Goal: Task Accomplishment & Management: Use online tool/utility

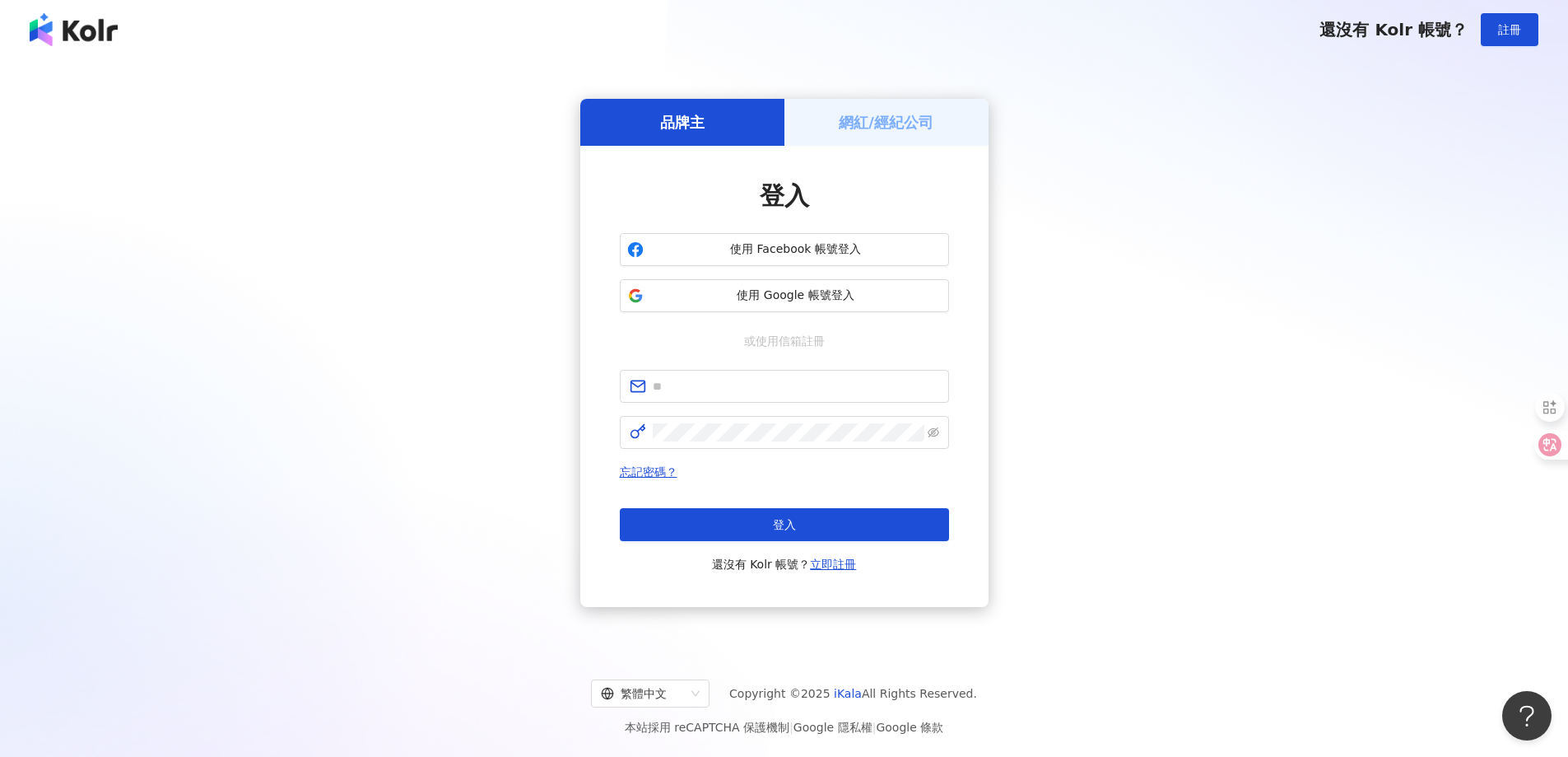
type input "**********"
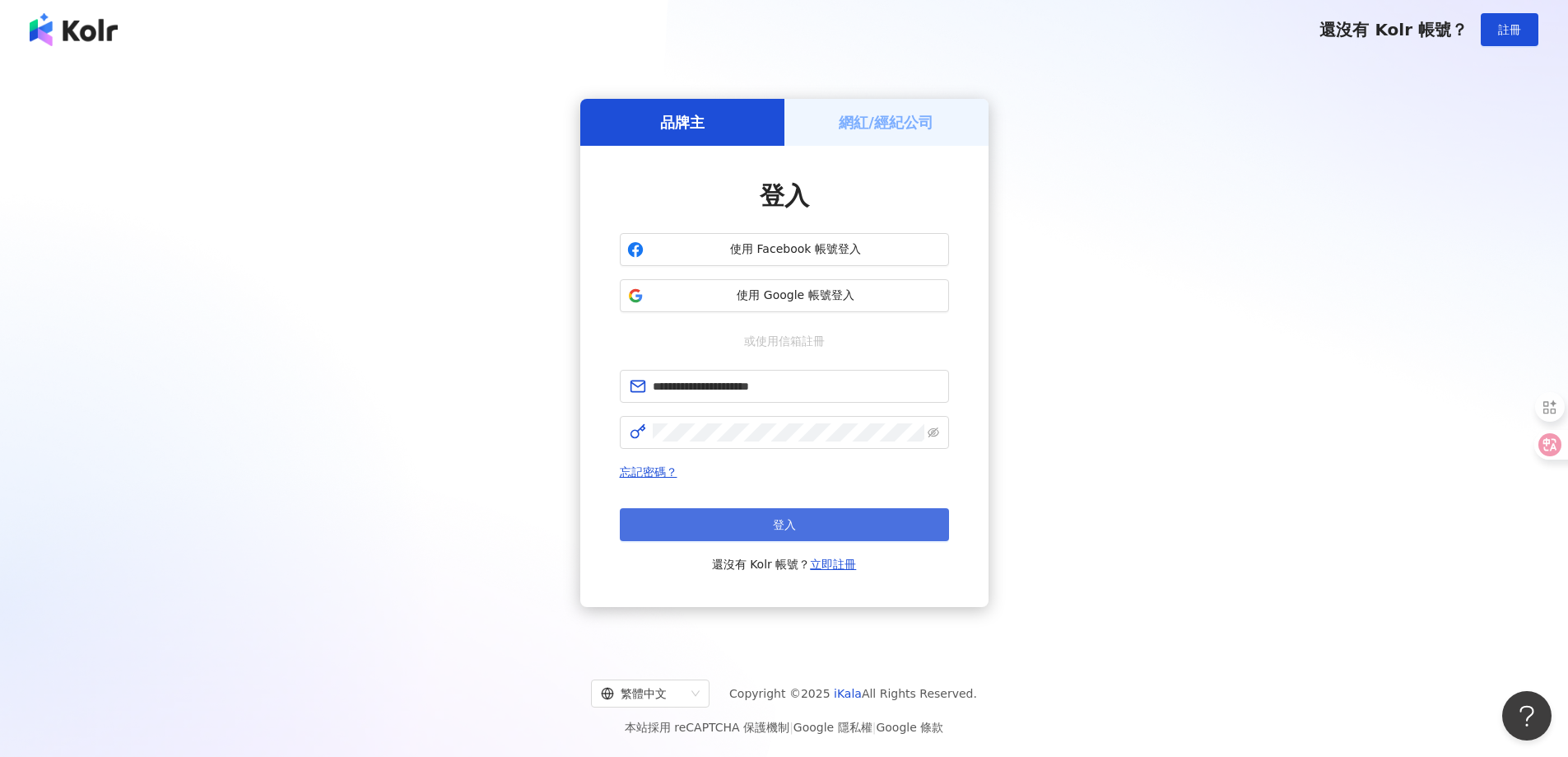
click at [645, 521] on button "登入" at bounding box center [784, 524] width 329 height 33
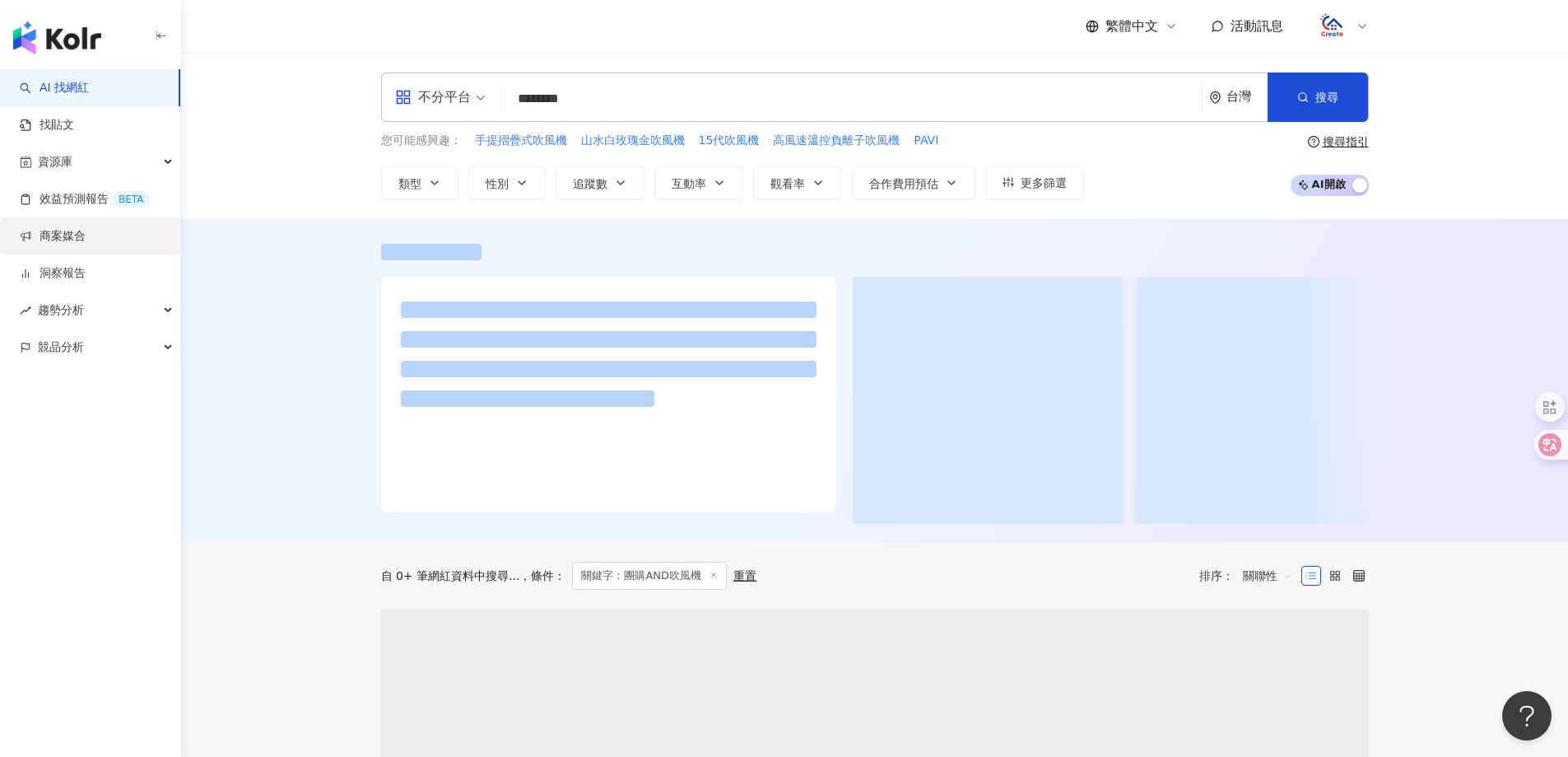
click at [86, 232] on link "商案媒合" at bounding box center [53, 236] width 66 height 16
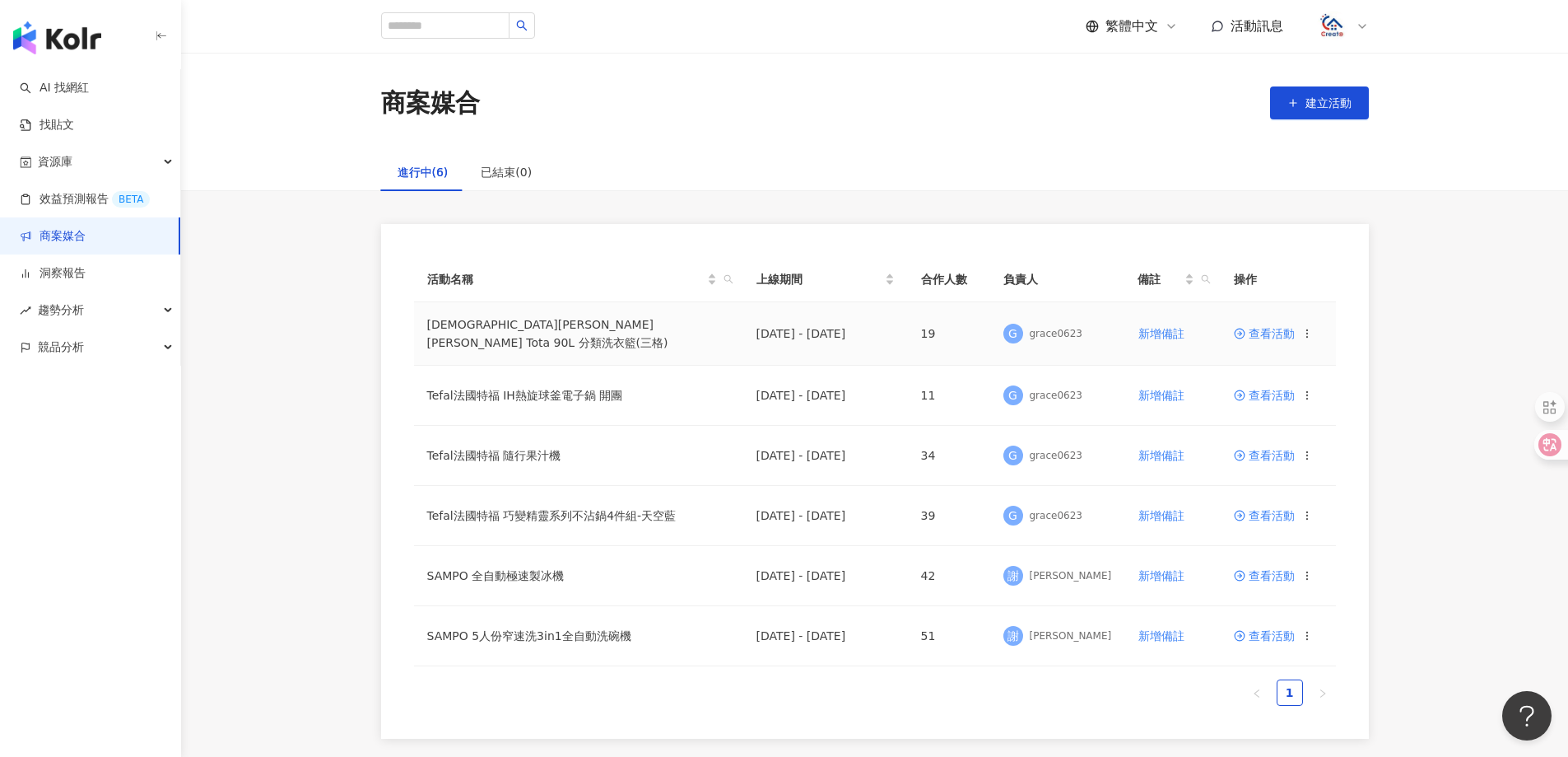
click at [1280, 331] on span "查看活動" at bounding box center [1264, 333] width 61 height 12
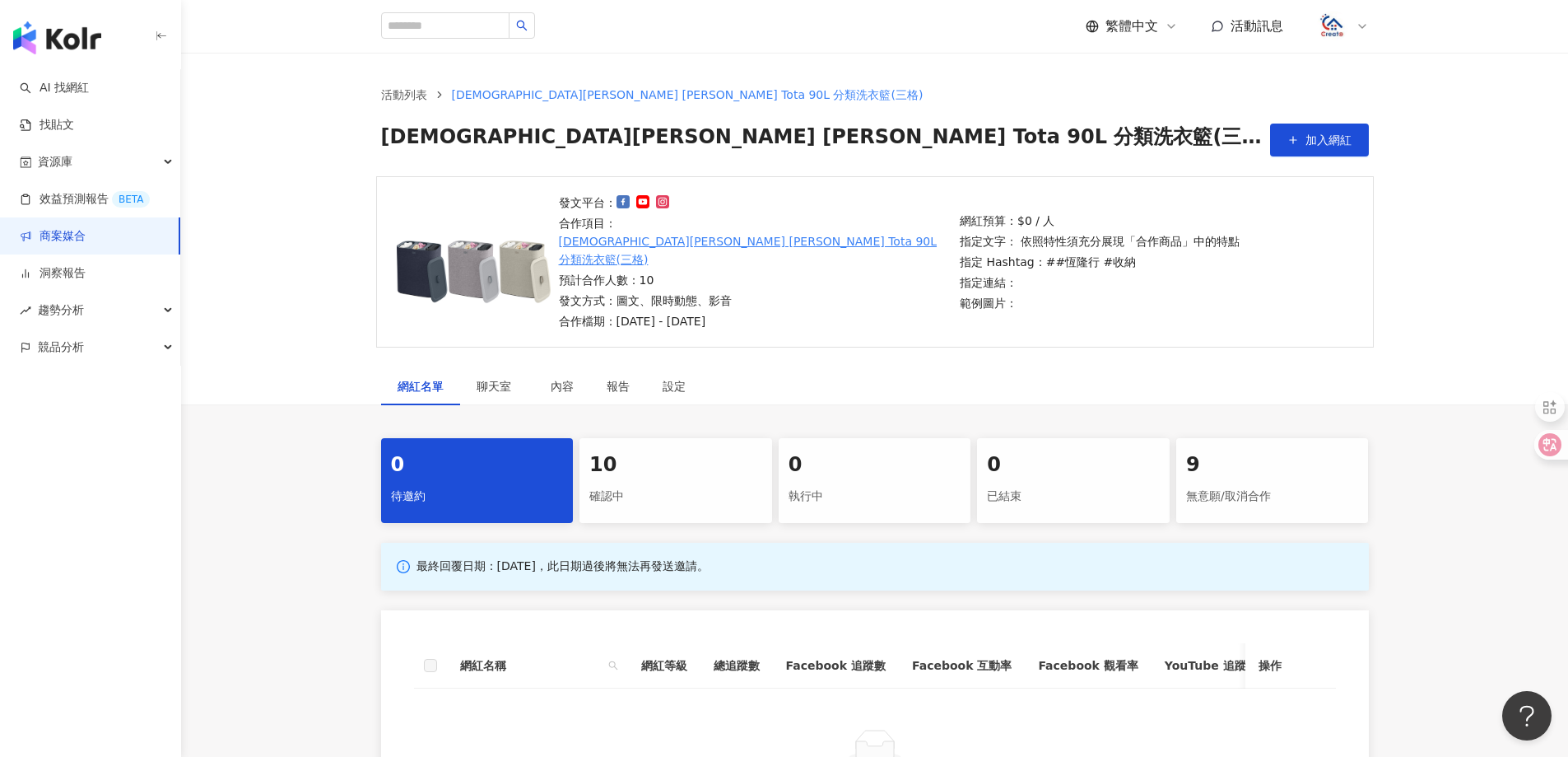
click at [610, 482] on div "確認中" at bounding box center [676, 496] width 173 height 28
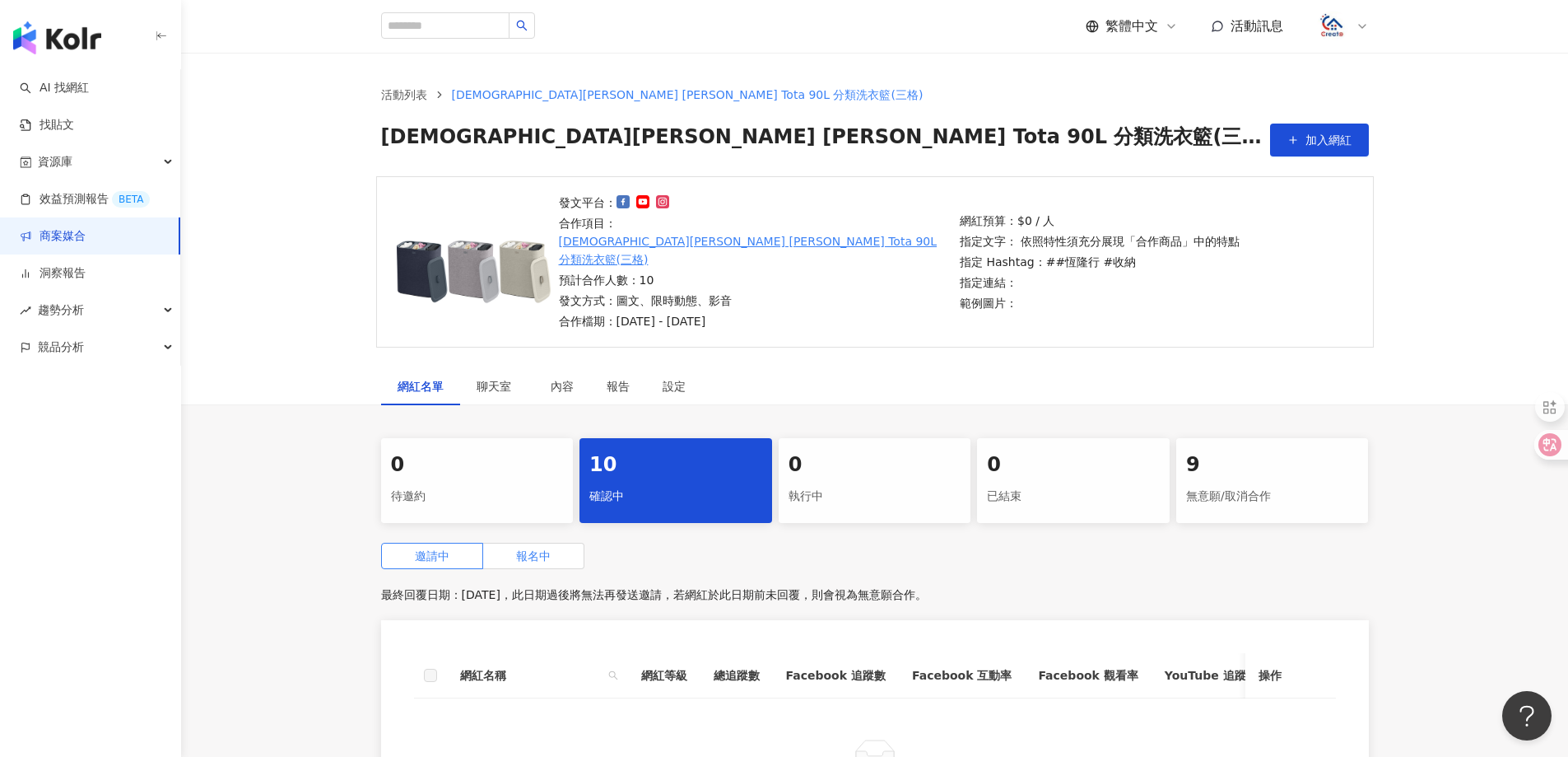
click at [525, 549] on span "報名中" at bounding box center [533, 555] width 35 height 13
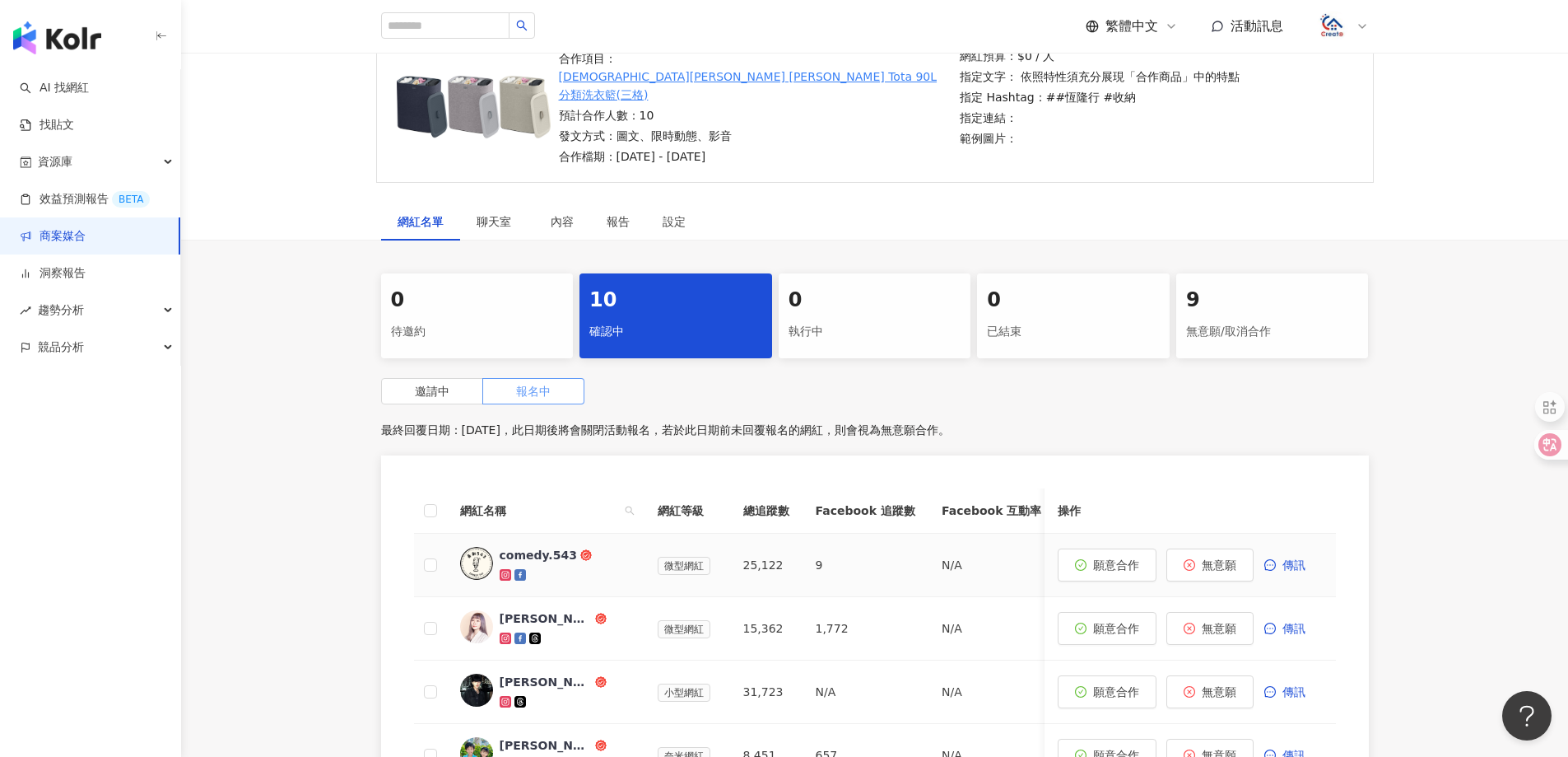
scroll to position [247, 0]
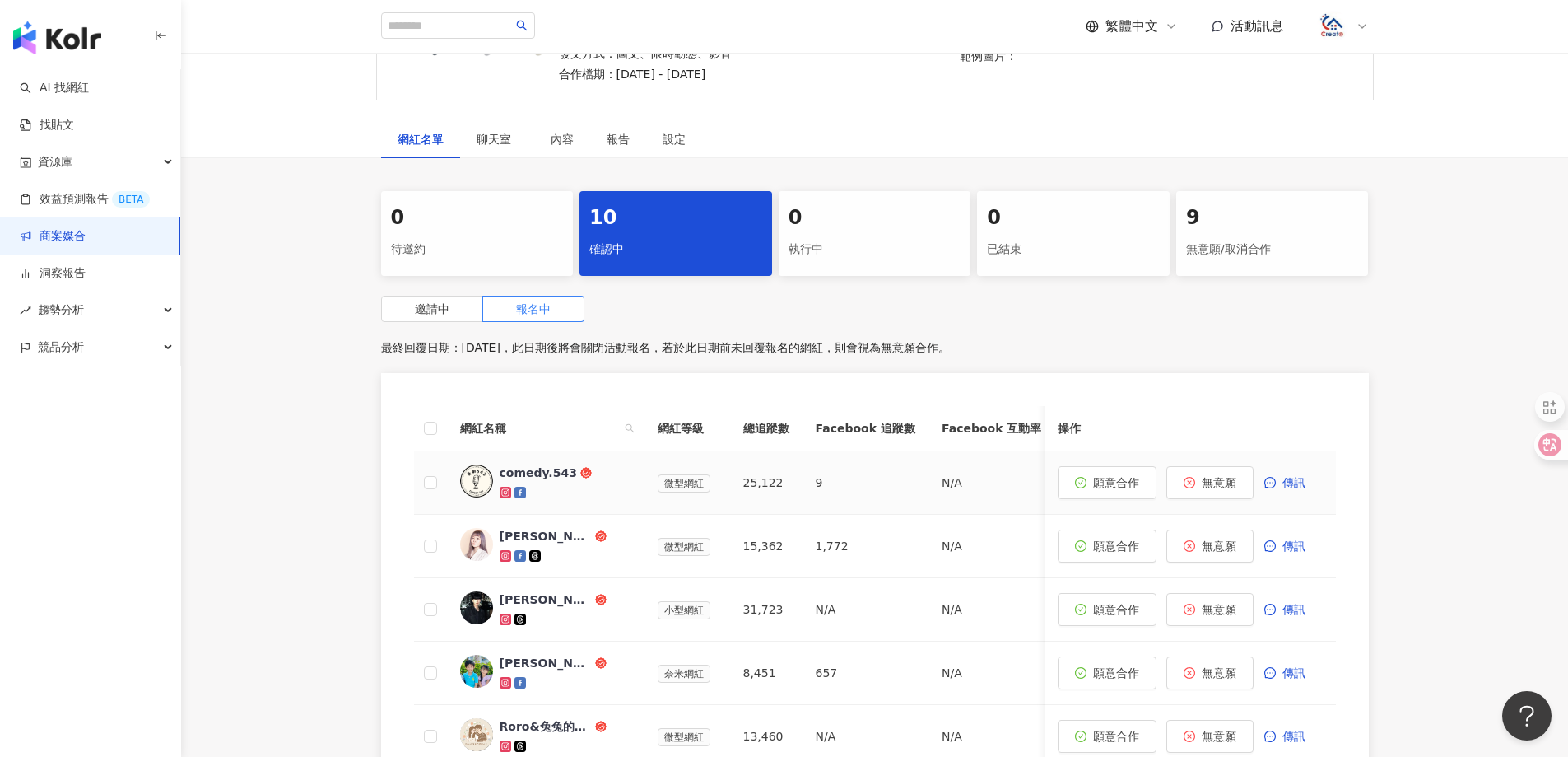
click at [524, 464] on div "comedy.543" at bounding box center [538, 472] width 77 height 16
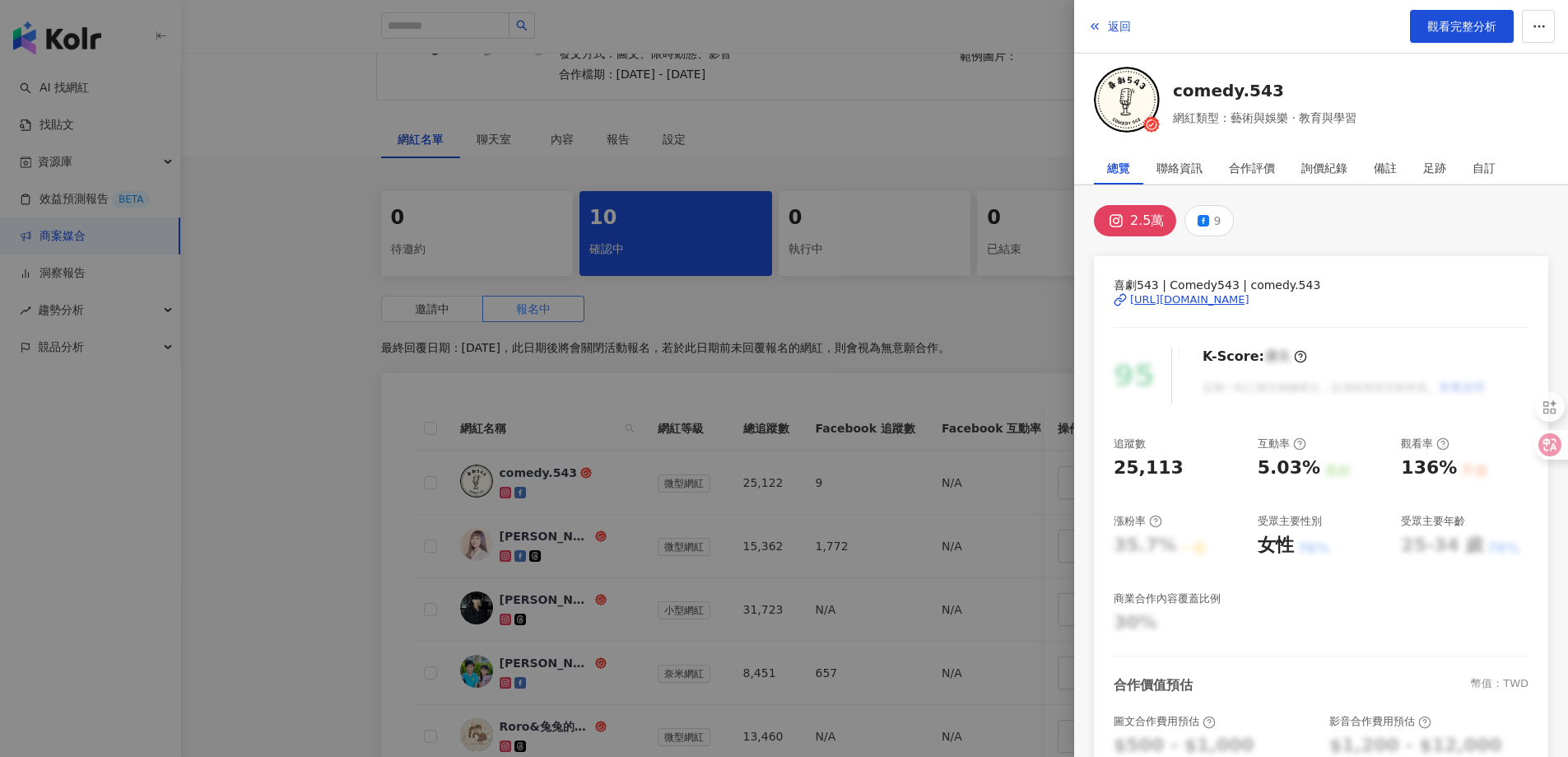
click at [1249, 301] on div "[URL][DOMAIN_NAME]" at bounding box center [1190, 299] width 119 height 15
click at [1124, 27] on span "返回" at bounding box center [1119, 26] width 23 height 13
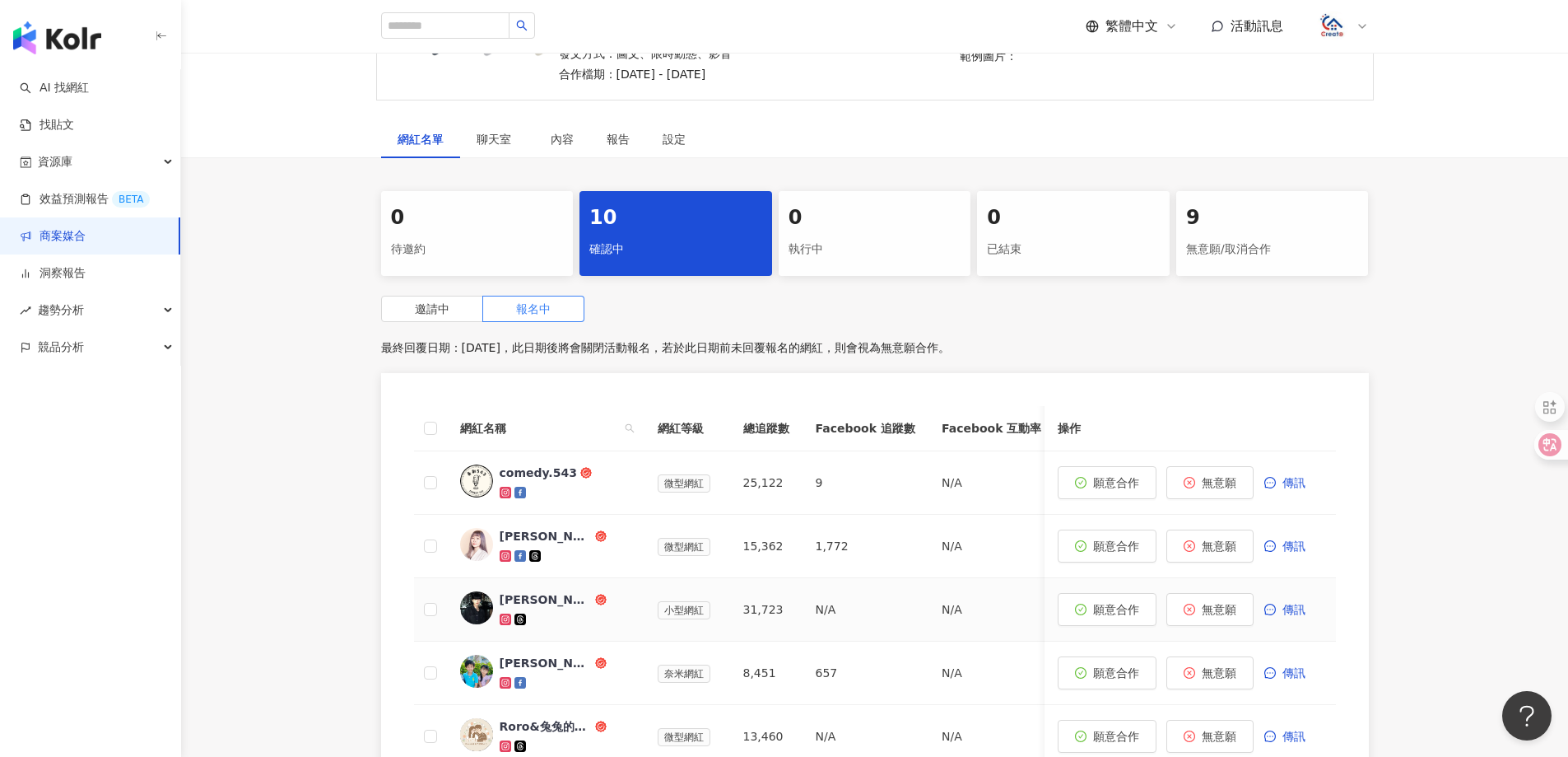
click at [518, 591] on div "[PERSON_NAME]" at bounding box center [545, 599] width 92 height 16
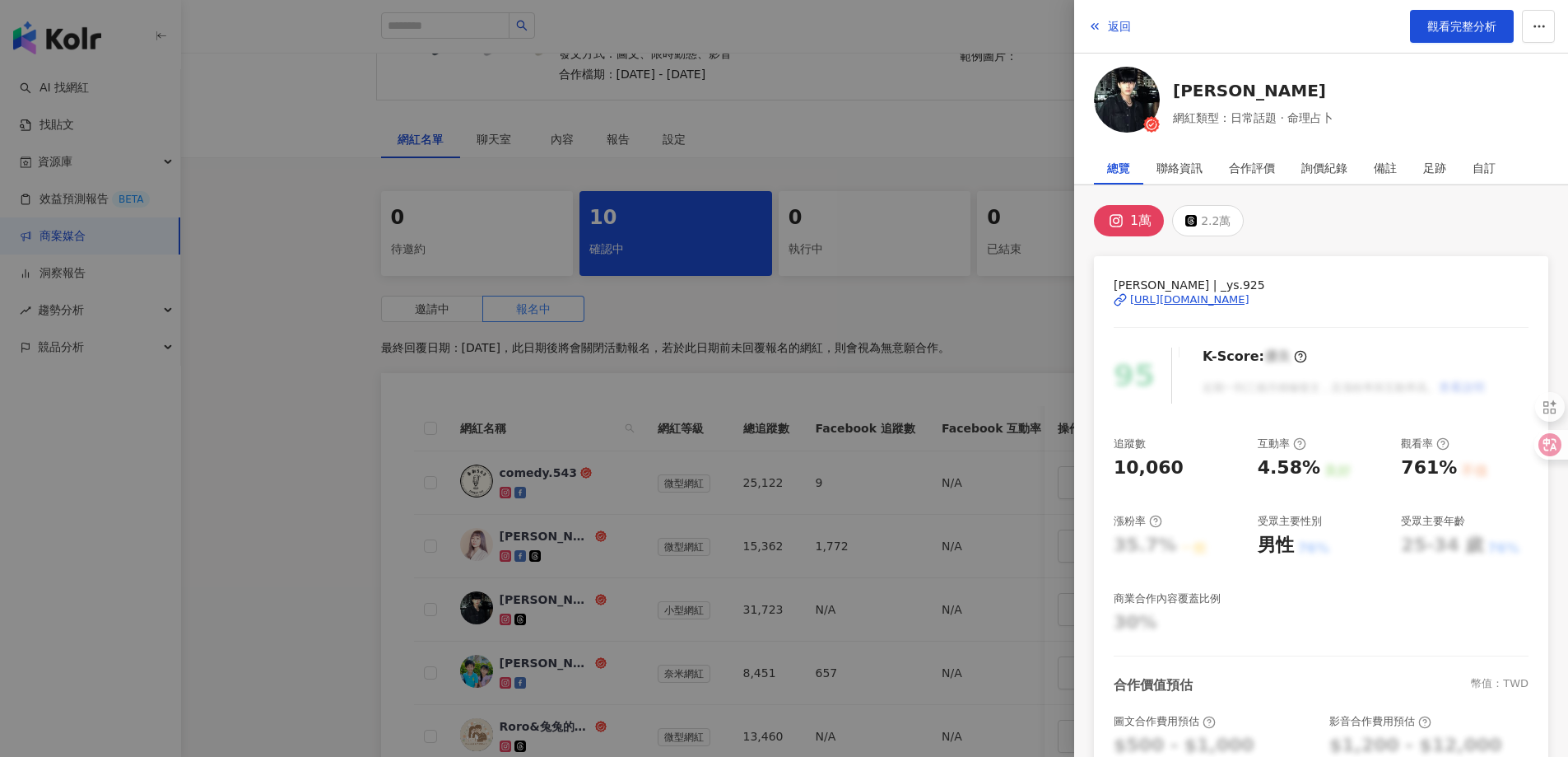
click at [1224, 298] on div "[URL][DOMAIN_NAME]" at bounding box center [1190, 299] width 119 height 15
click at [1114, 25] on span "返回" at bounding box center [1119, 26] width 23 height 13
